Goal: Task Accomplishment & Management: Use online tool/utility

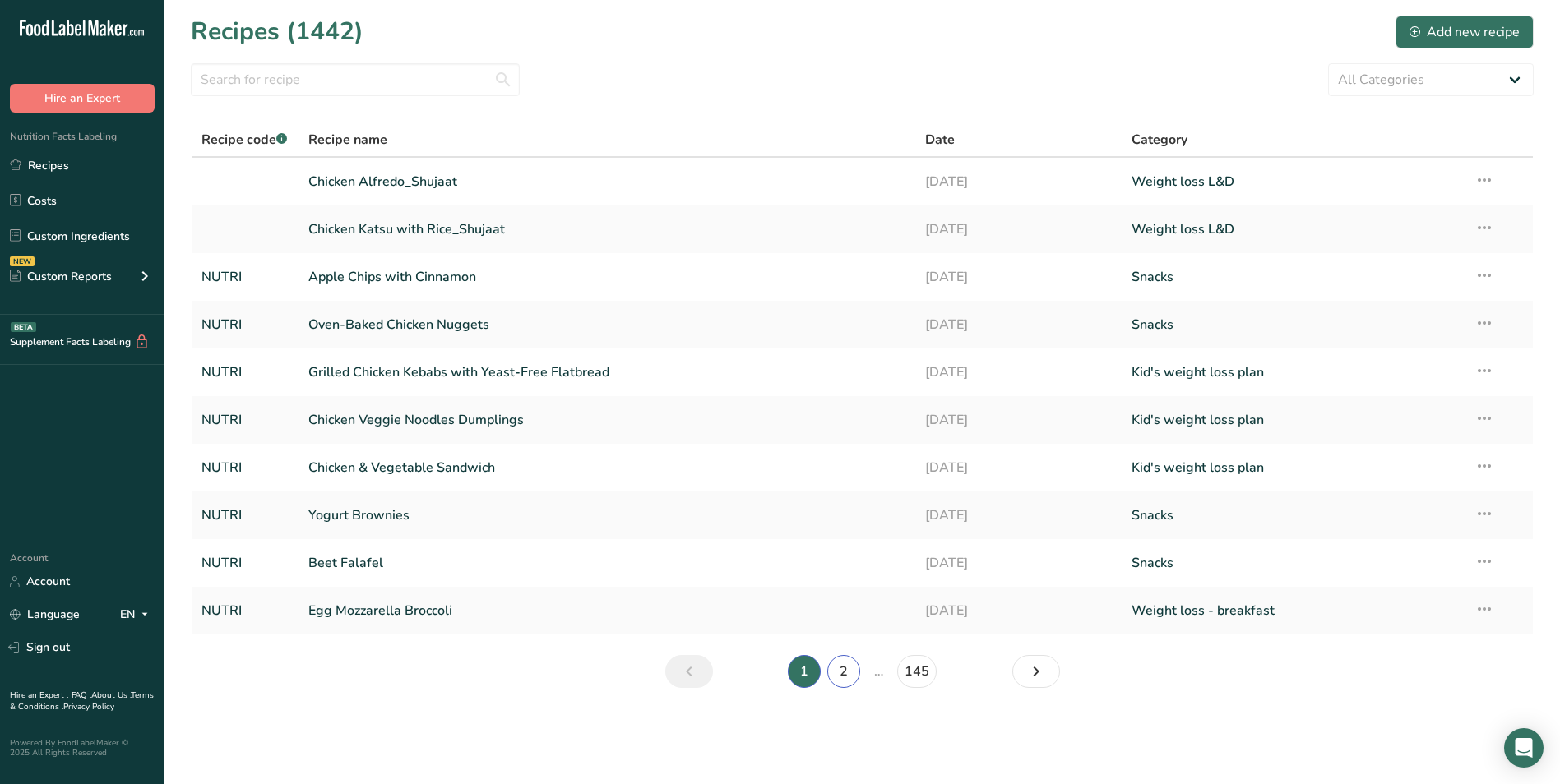
click at [845, 669] on link "2" at bounding box center [844, 672] width 33 height 33
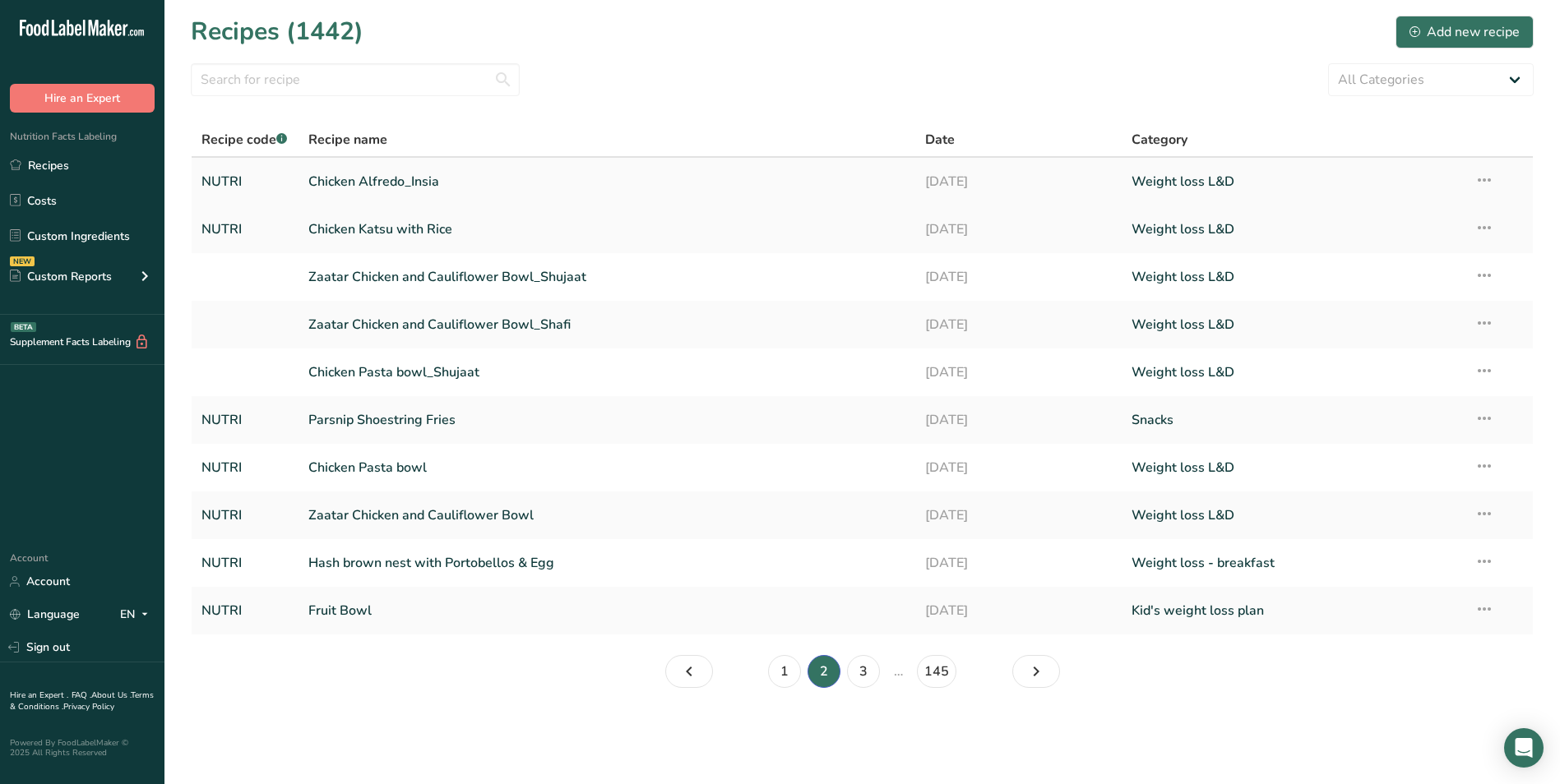
click at [410, 179] on link "Chicken Alfredo_Insia" at bounding box center [607, 181] width 598 height 35
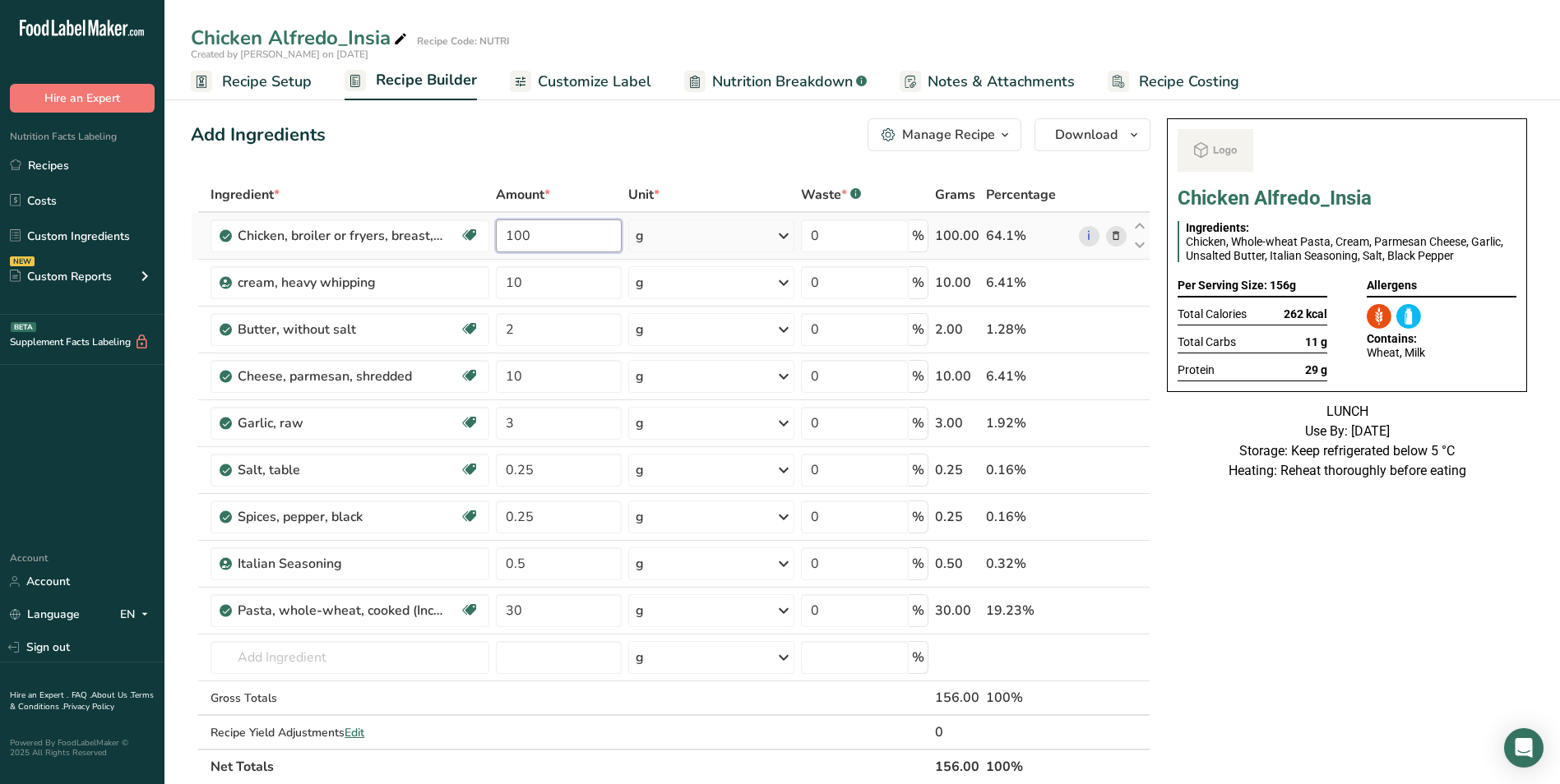
click at [514, 235] on input "100" at bounding box center [559, 235] width 127 height 33
type input "150"
click at [512, 611] on input "30" at bounding box center [559, 610] width 127 height 33
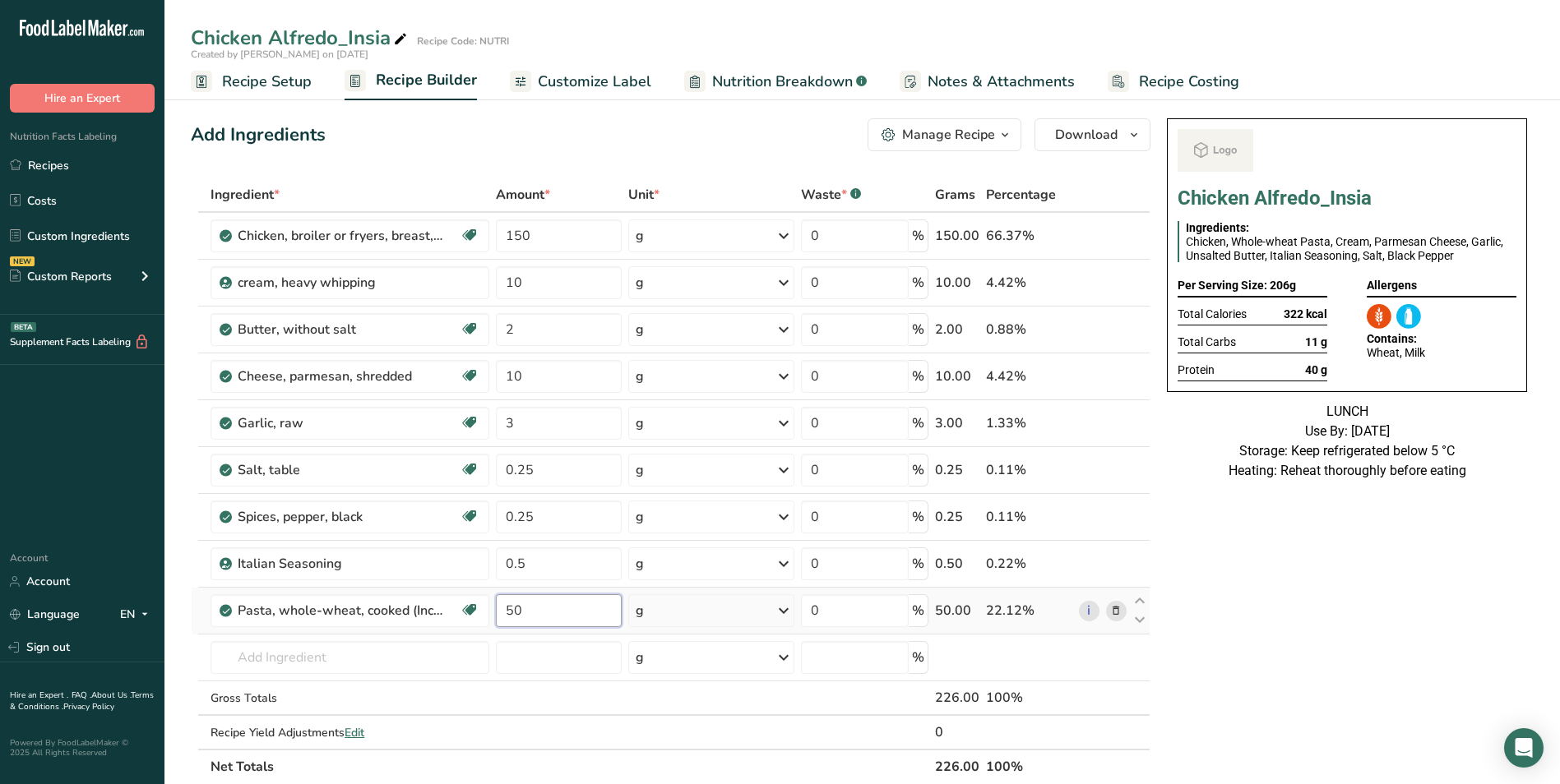
type input "50"
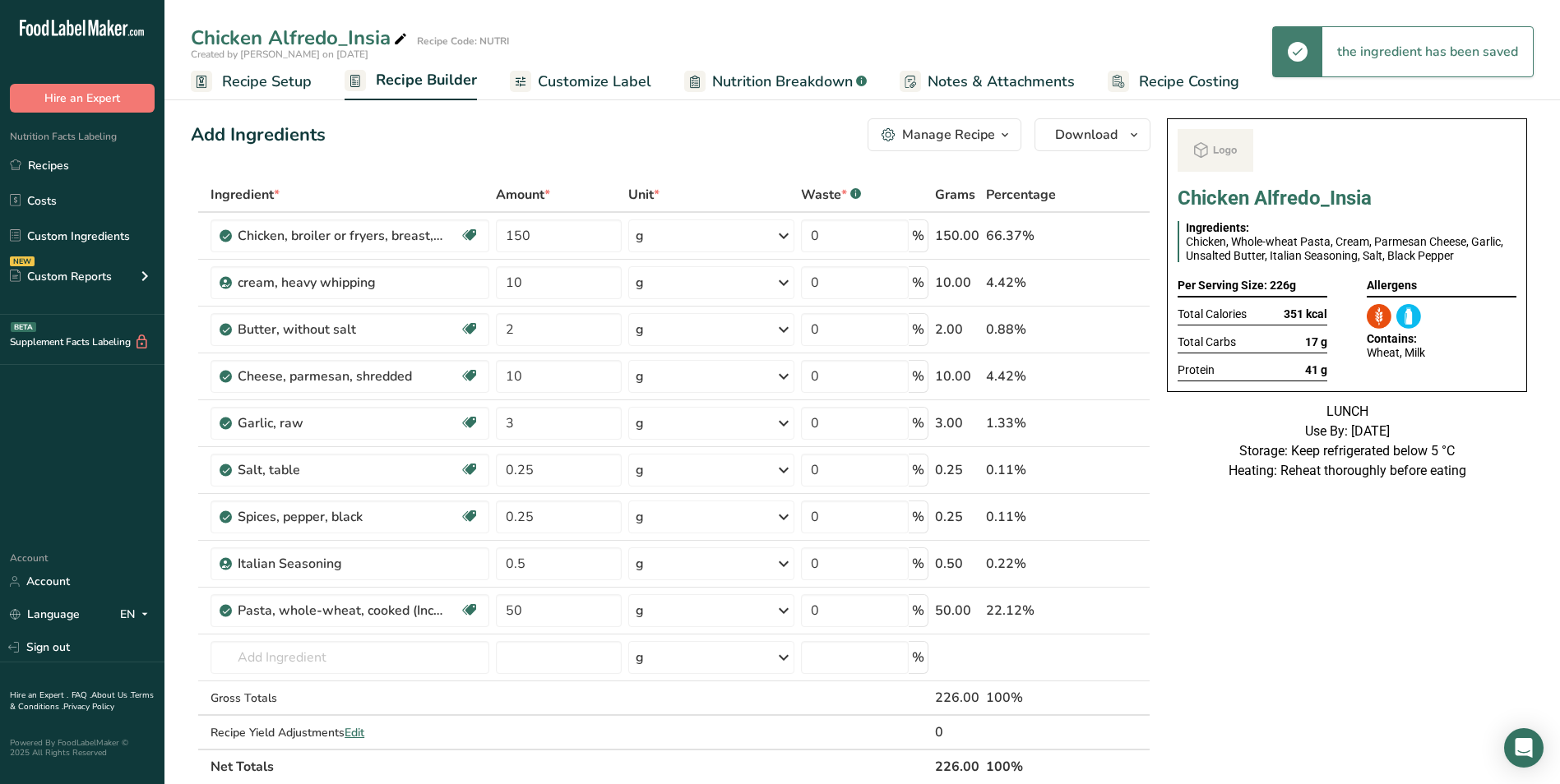
click at [575, 92] on span "Customize Label" at bounding box center [594, 82] width 113 height 23
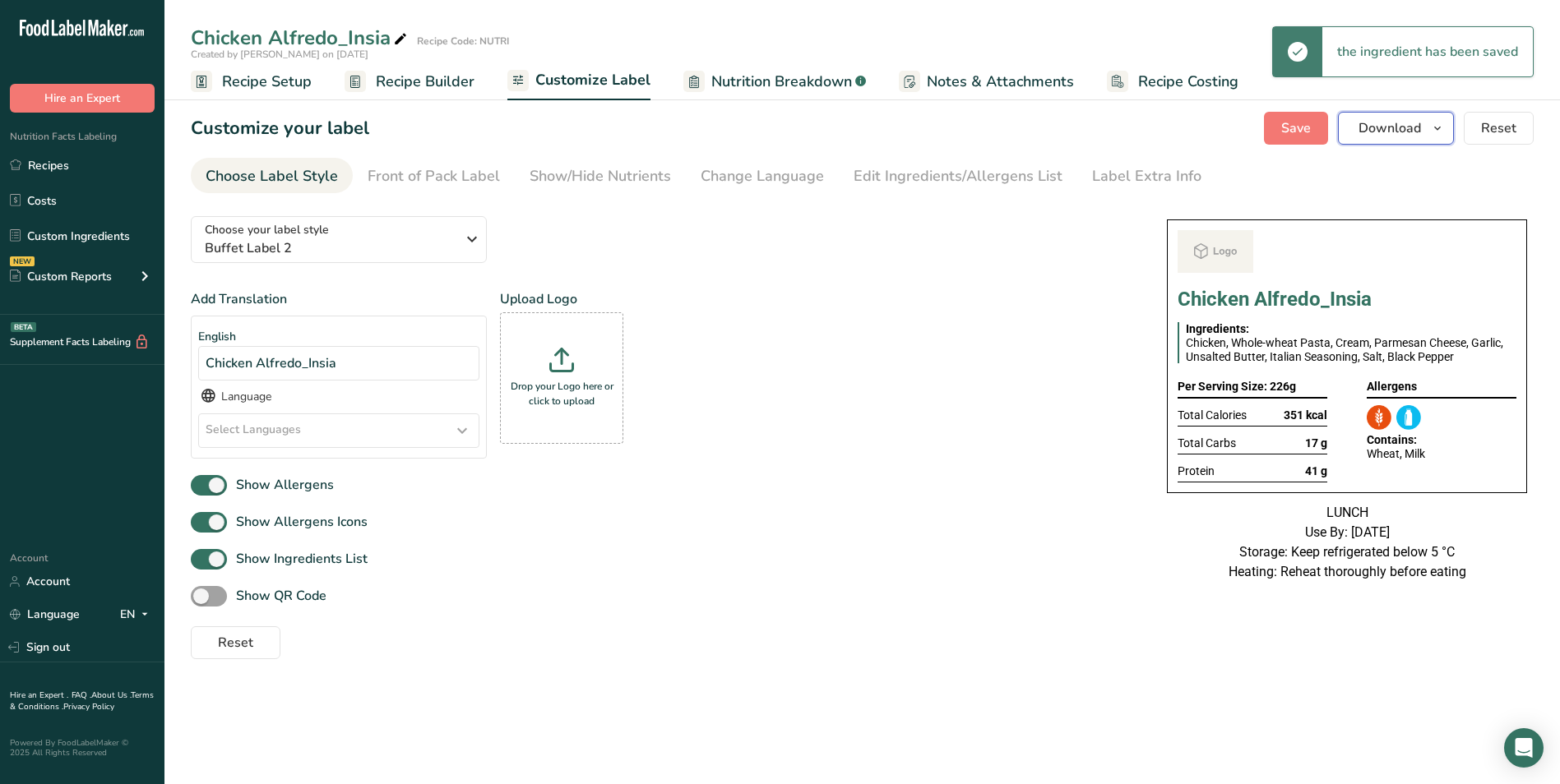
click at [1428, 134] on button "Download" at bounding box center [1396, 128] width 116 height 33
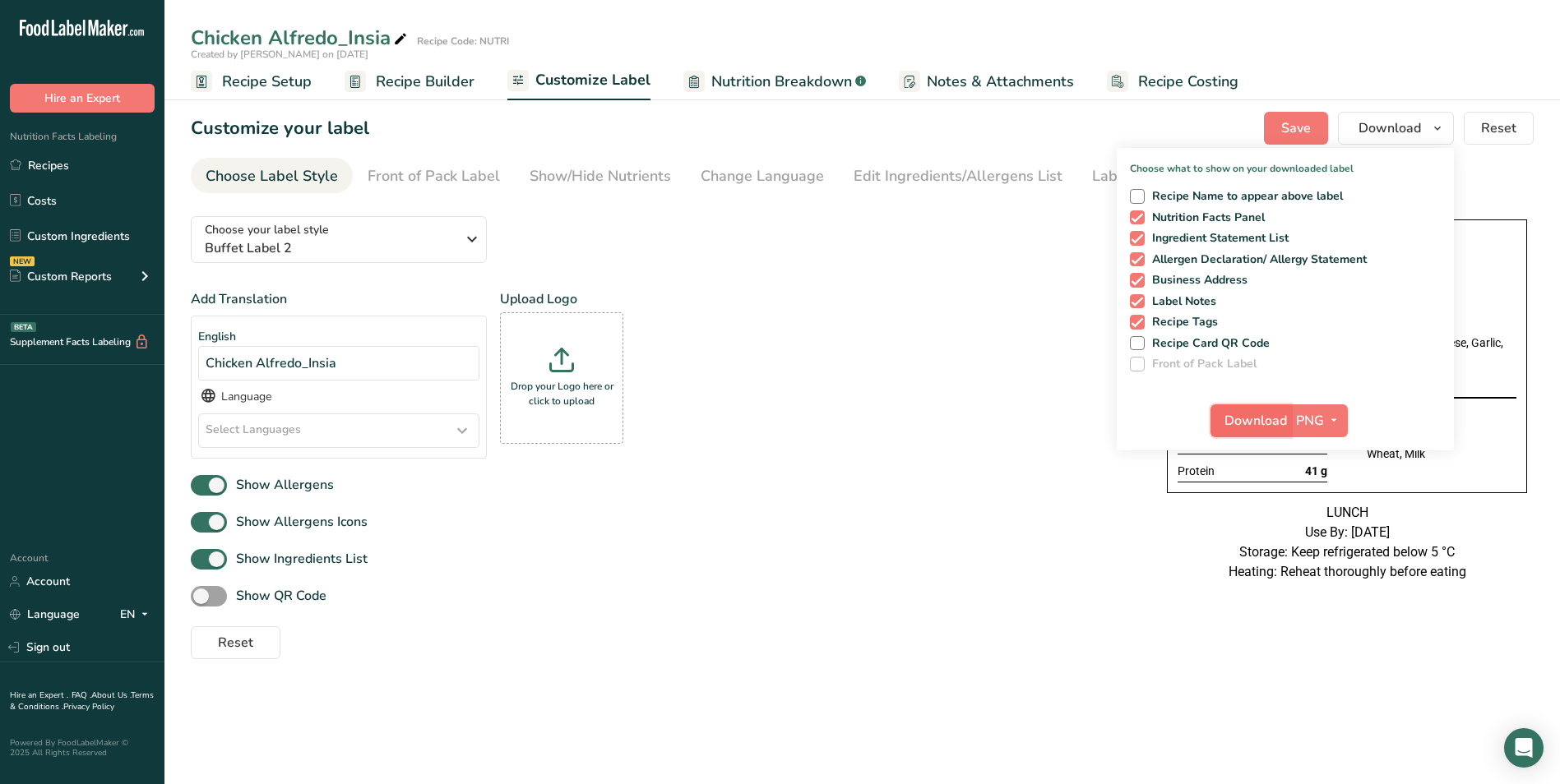
click at [1247, 413] on span "Download" at bounding box center [1256, 420] width 62 height 20
click at [402, 42] on icon at bounding box center [401, 40] width 15 height 23
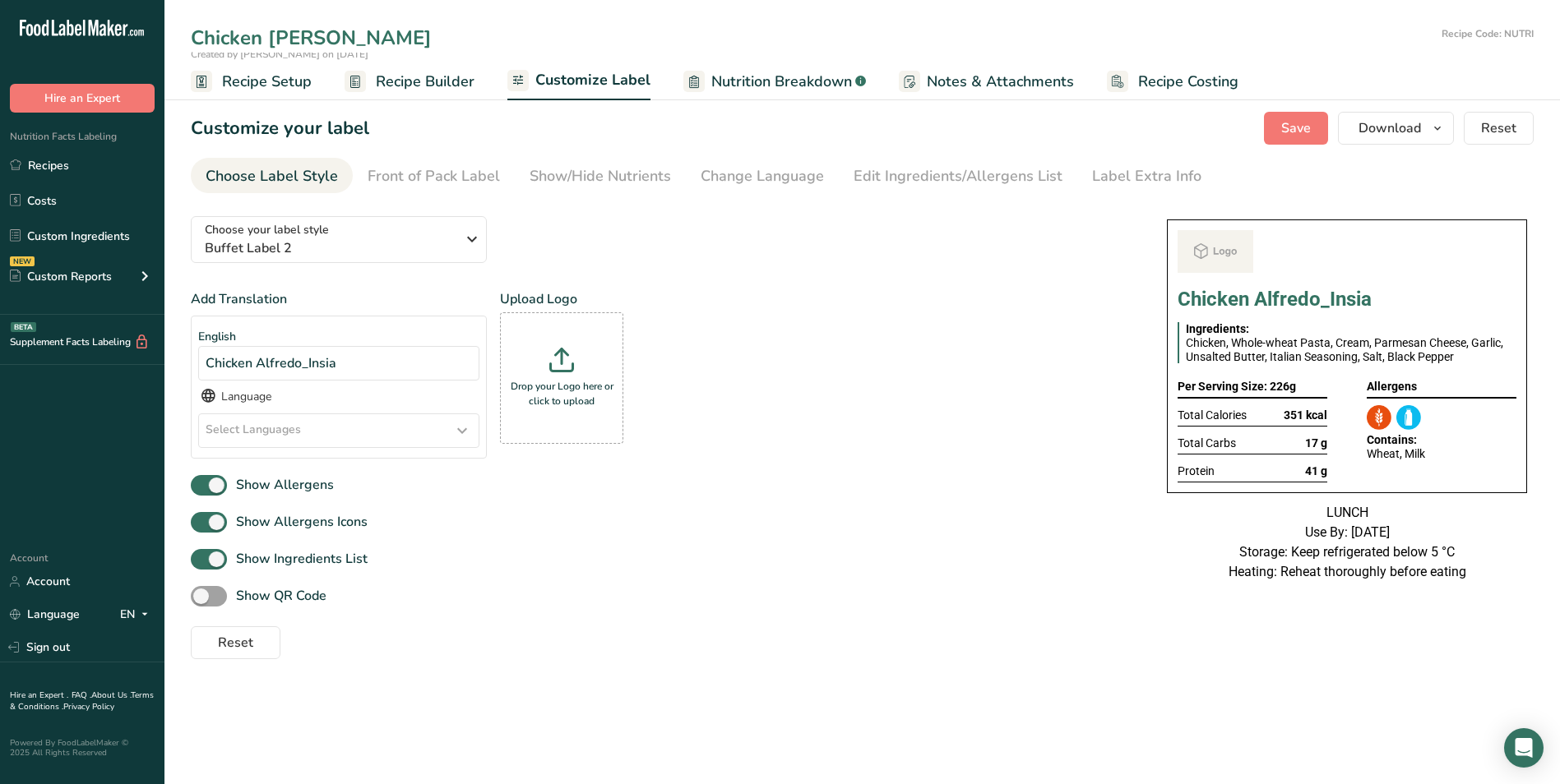
type input "Chicken [PERSON_NAME]"
click at [848, 317] on div "Add Translation English Chicken Alfredo_Insia Language Select Languages Afar [G…" at bounding box center [662, 380] width 943 height 182
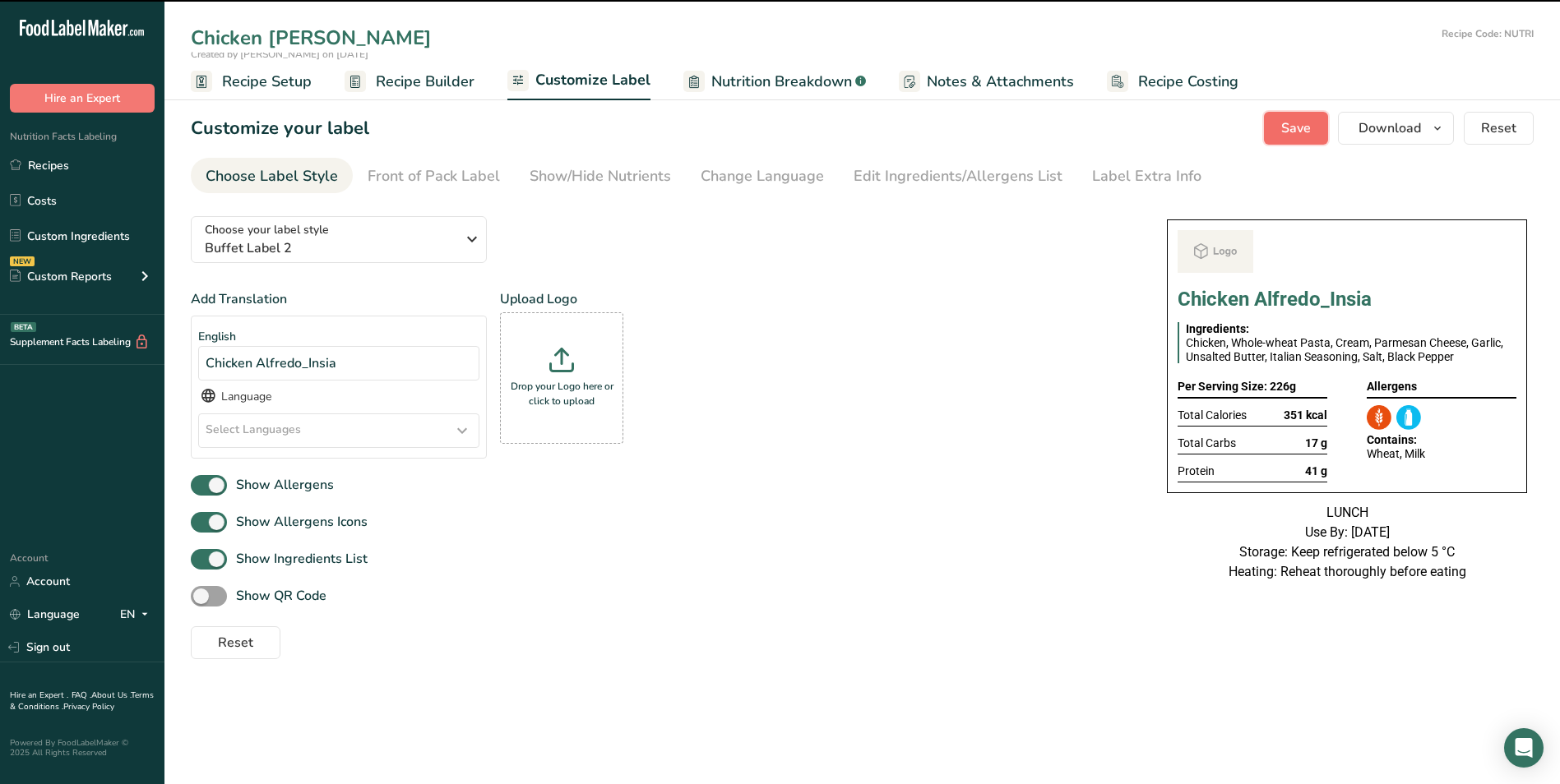
click at [1277, 127] on button "Save" at bounding box center [1296, 128] width 64 height 33
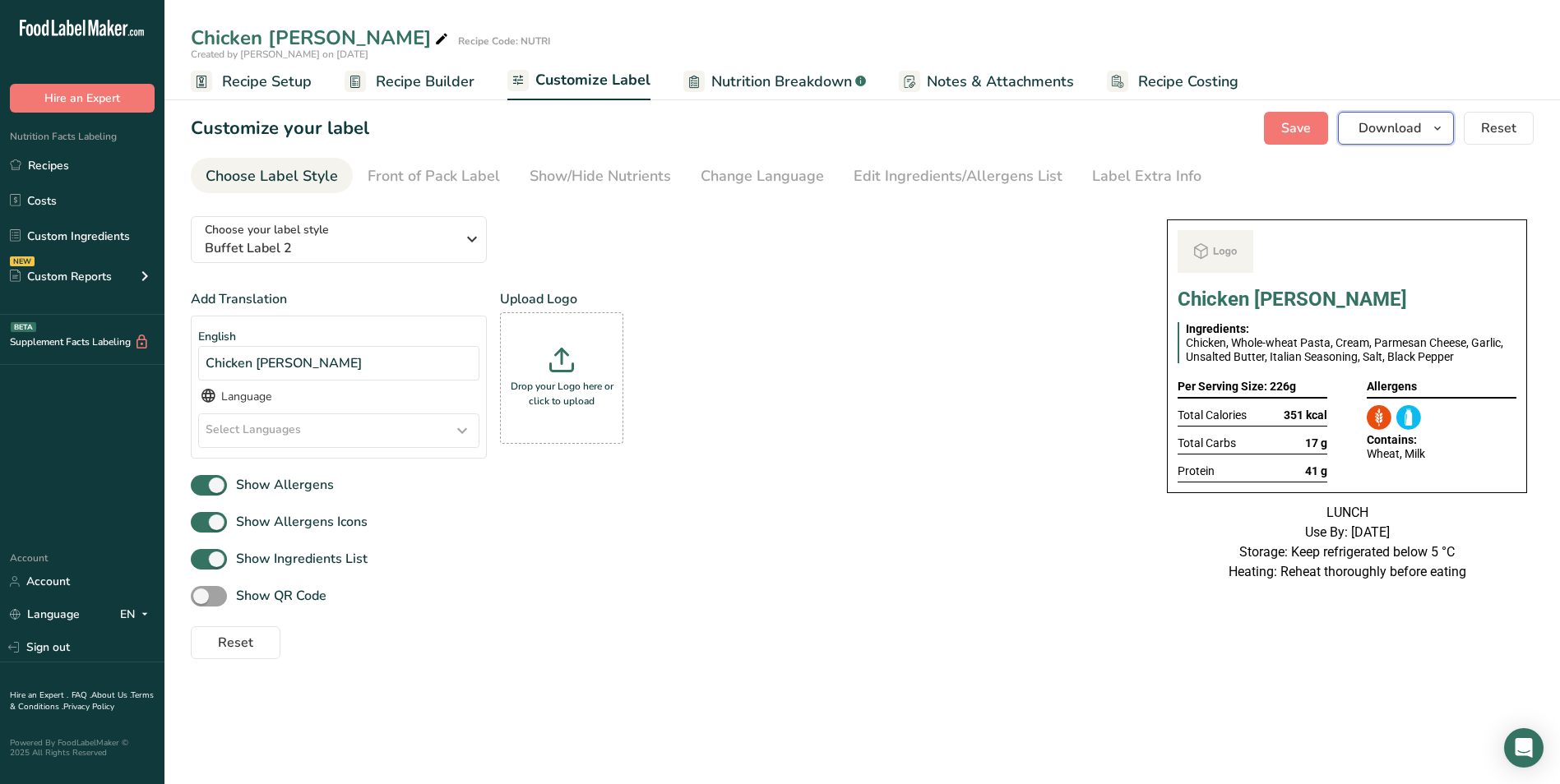
click at [1423, 130] on button "Download" at bounding box center [1396, 128] width 116 height 33
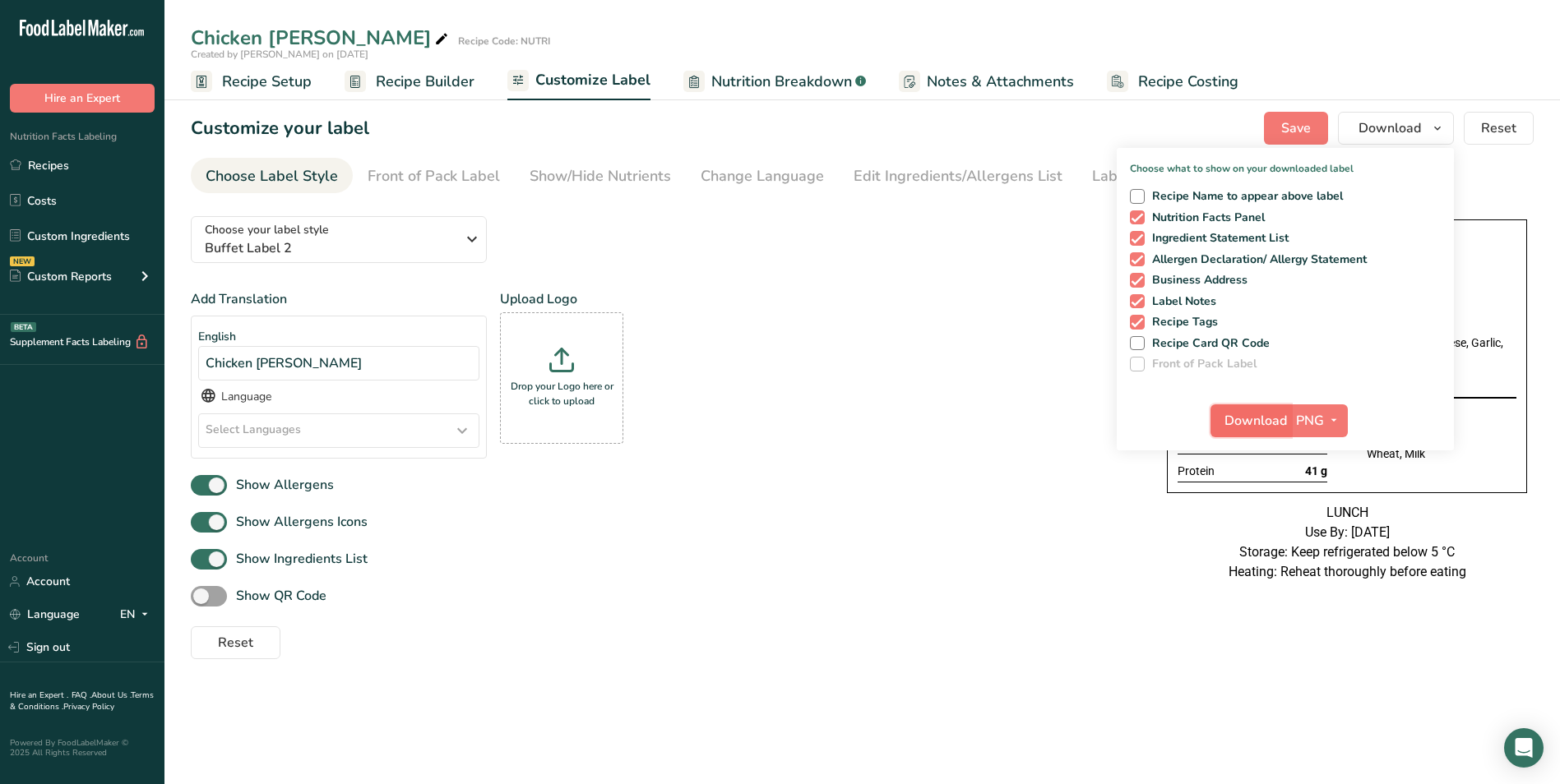
click at [1250, 421] on span "Download" at bounding box center [1256, 420] width 62 height 20
